Goal: Transaction & Acquisition: Purchase product/service

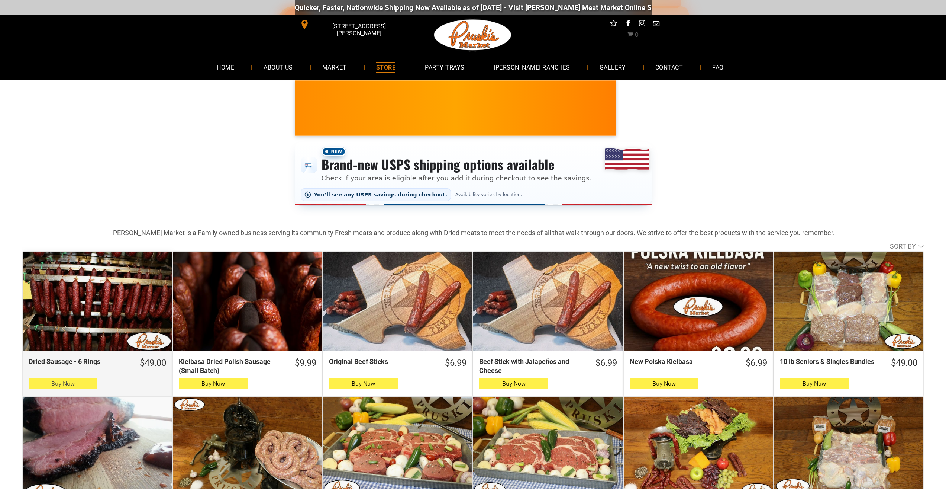
click at [80, 383] on button "Buy Now" at bounding box center [63, 382] width 69 height 11
click at [57, 384] on span "Buy Now" at bounding box center [62, 383] width 23 height 7
click at [87, 381] on button "Buy Now" at bounding box center [63, 382] width 69 height 11
